Goal: Task Accomplishment & Management: Manage account settings

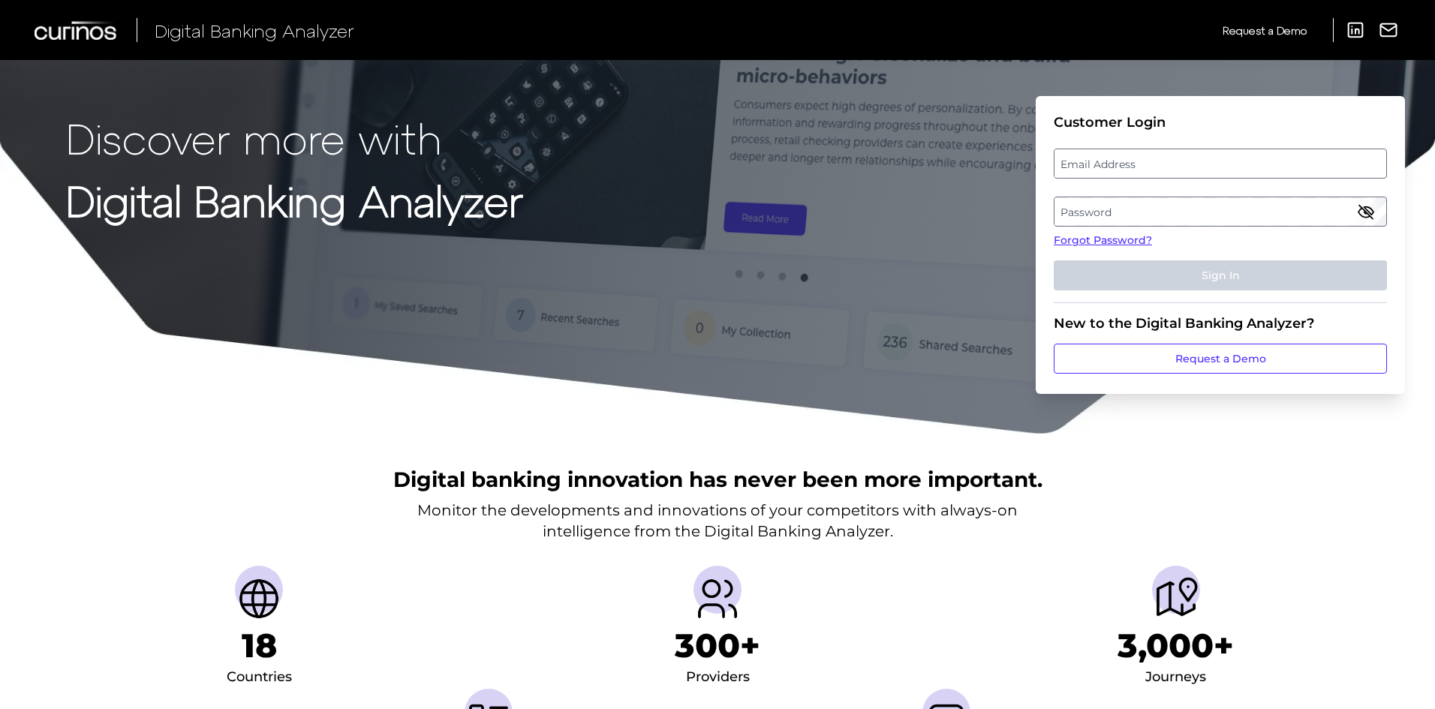
click at [1116, 167] on label "Email Address" at bounding box center [1220, 163] width 331 height 27
click at [1116, 167] on input "email" at bounding box center [1220, 164] width 333 height 30
paste input "Kelli.Kpea@td.com"
type input "Kelli.Kpea@td.com"
click at [1103, 212] on label "Password" at bounding box center [1220, 211] width 331 height 27
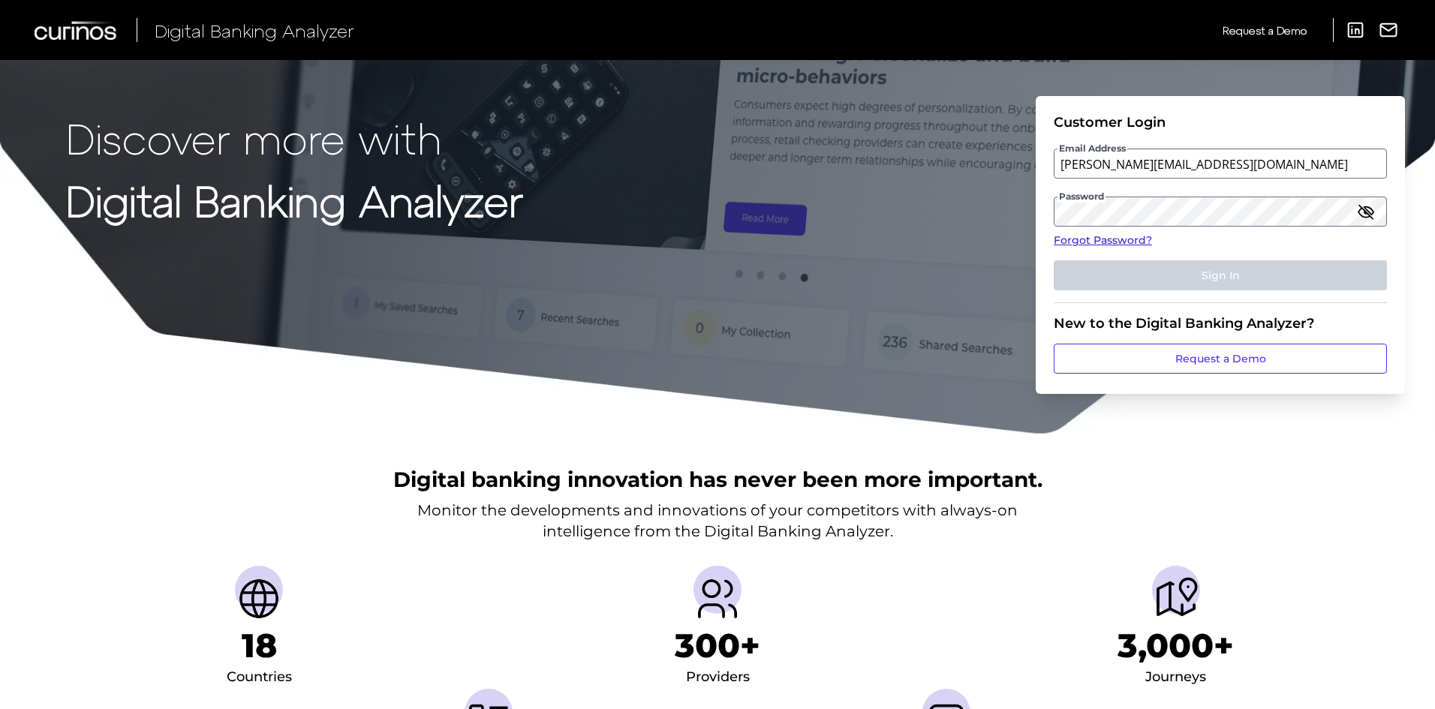
click at [1094, 237] on link "Forgot Password?" at bounding box center [1220, 241] width 333 height 16
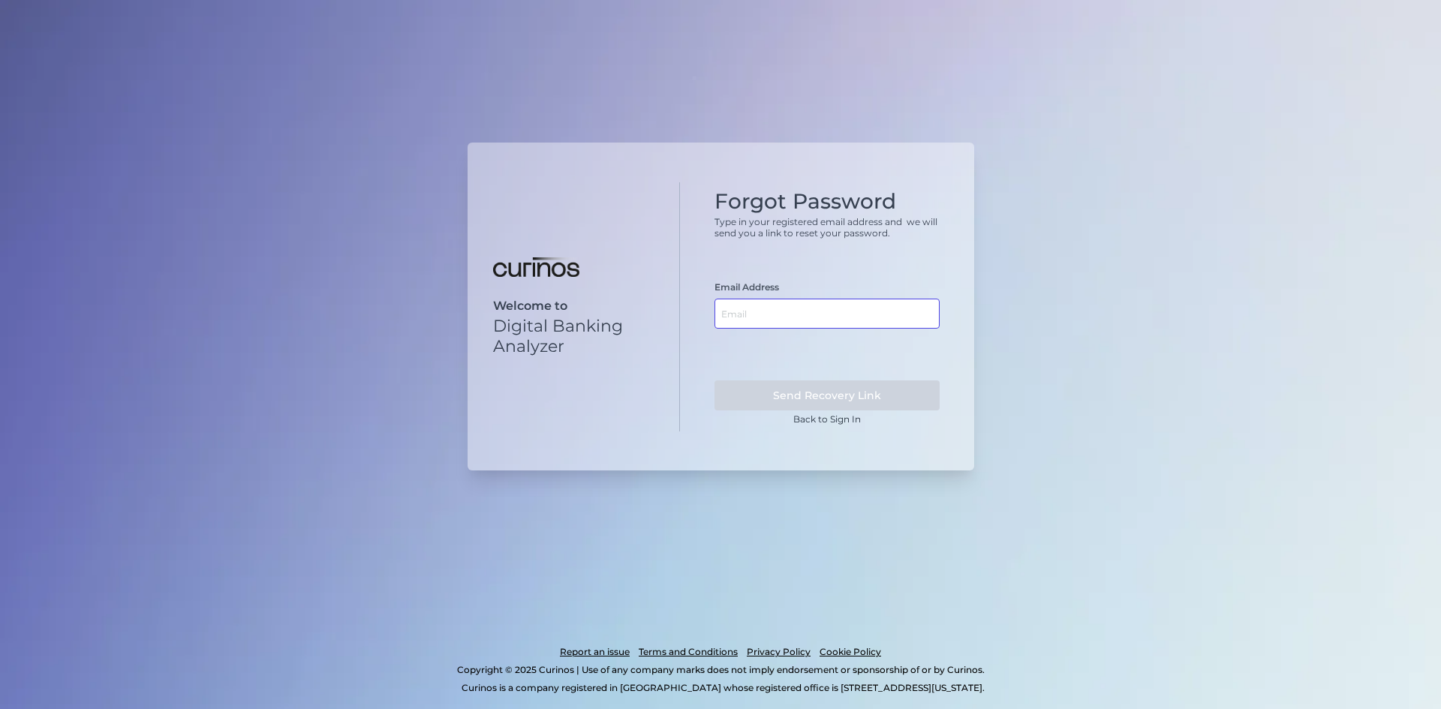
click at [792, 321] on input "text" at bounding box center [827, 314] width 225 height 30
paste input "Kelli.Kpea@td.com"
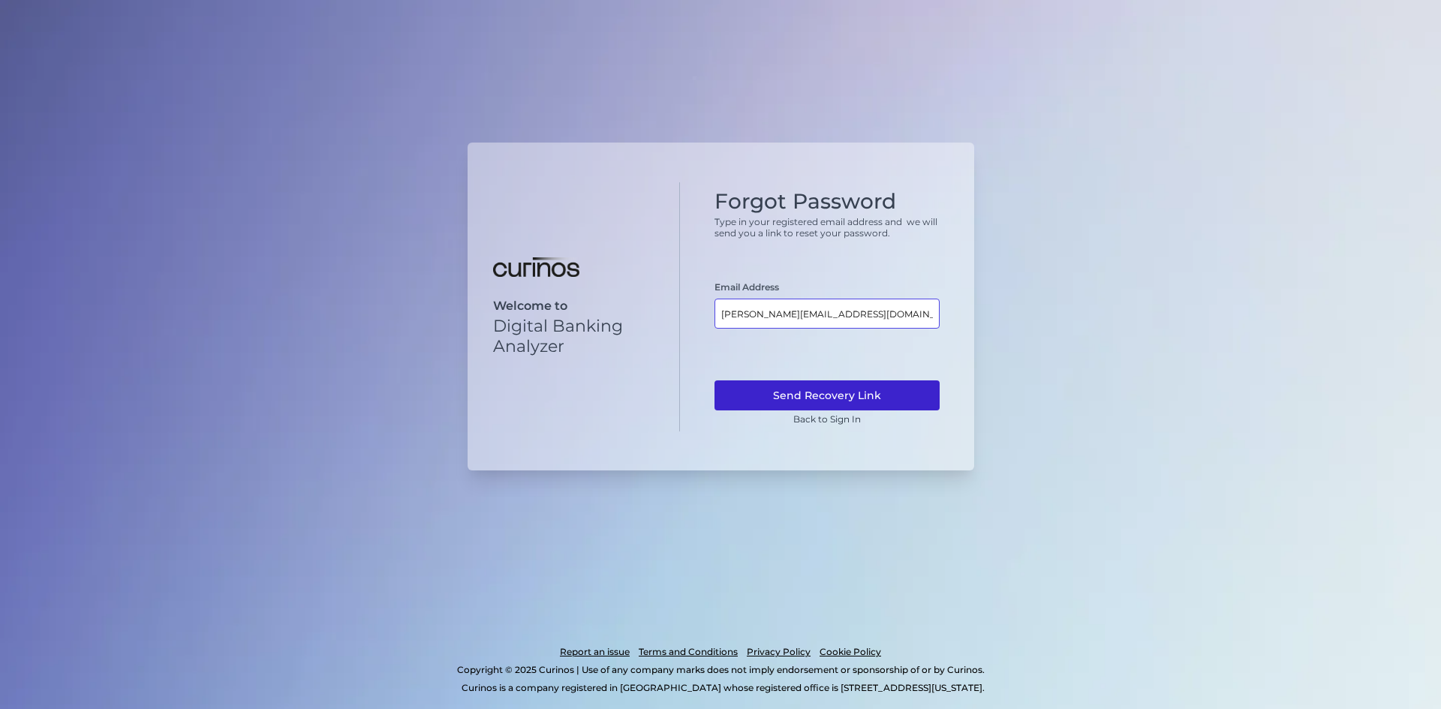
type input "Kelli.Kpea@td.com"
click at [791, 396] on button "Send Recovery Link" at bounding box center [827, 396] width 225 height 30
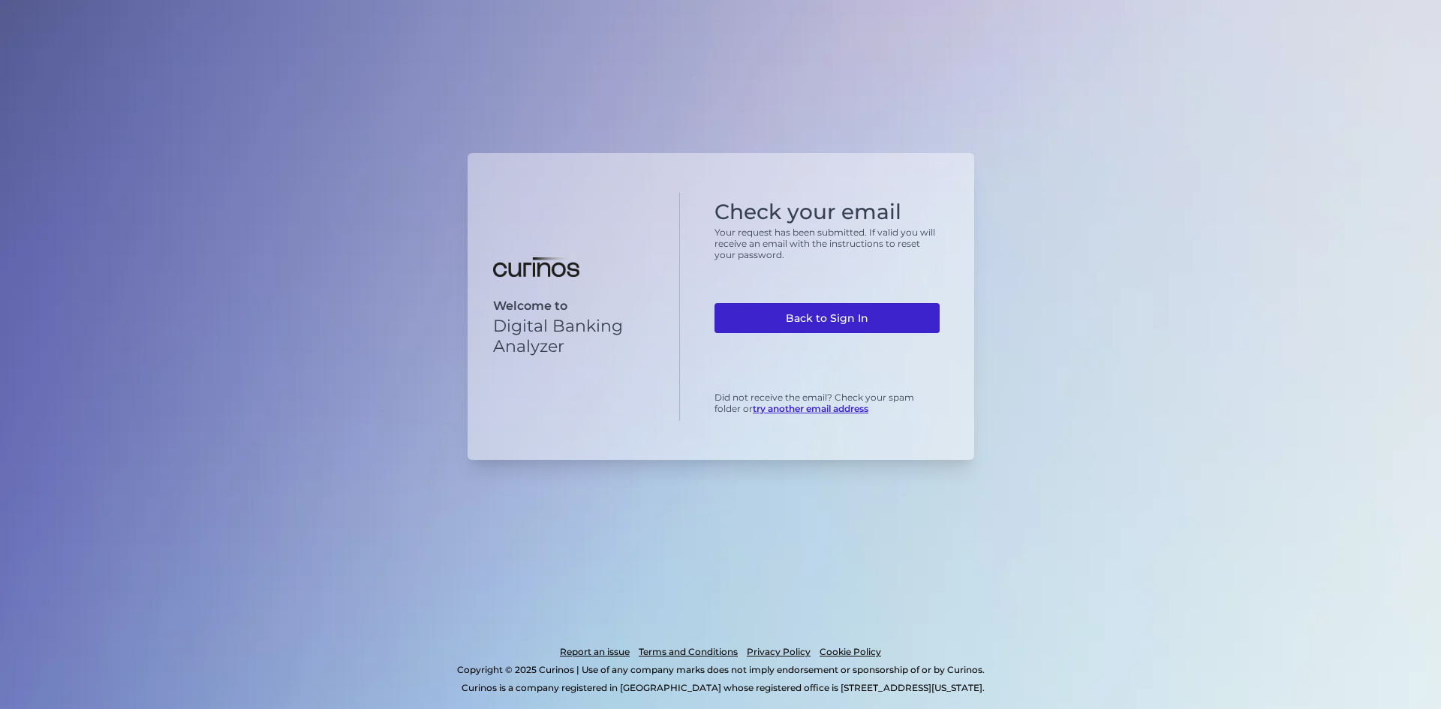
click at [783, 322] on link "Back to Sign In" at bounding box center [827, 318] width 225 height 30
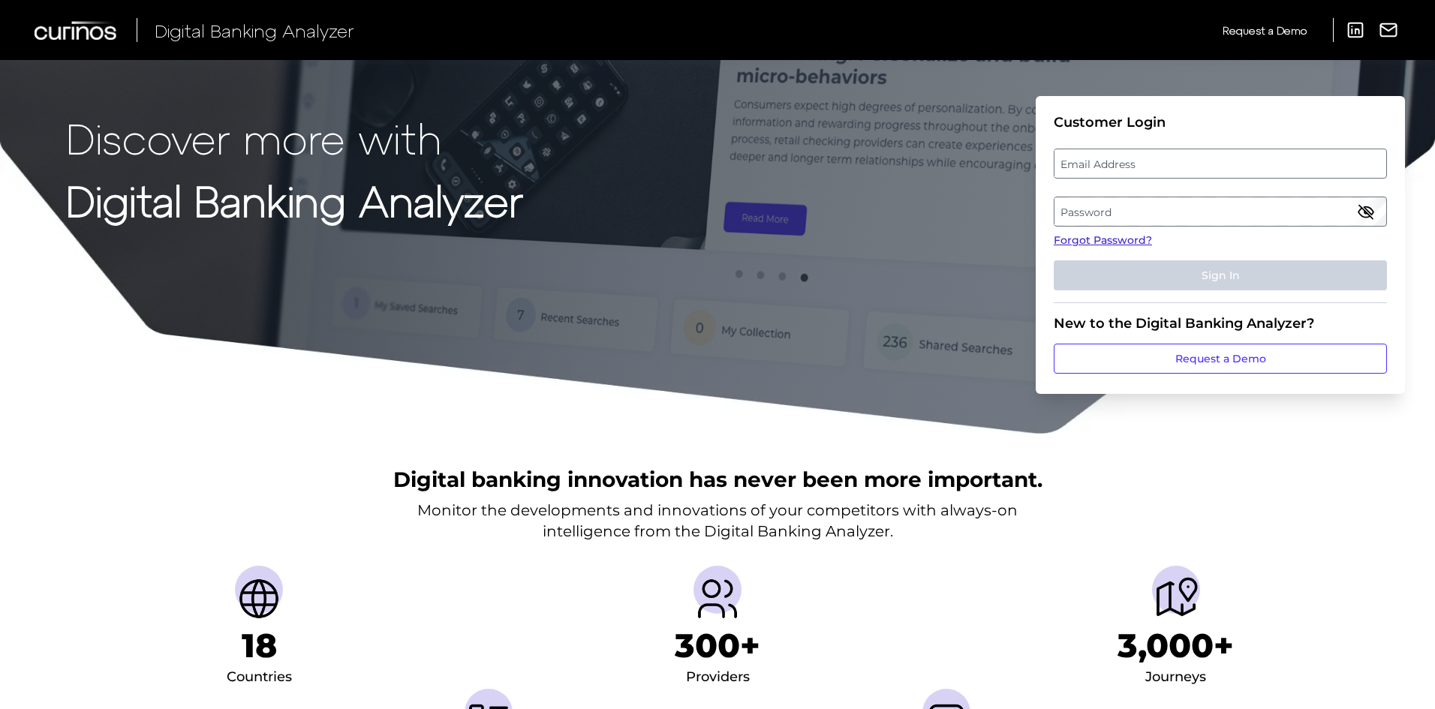
click at [1098, 239] on link "Forgot Password?" at bounding box center [1220, 241] width 333 height 16
